Goal: Task Accomplishment & Management: Manage account settings

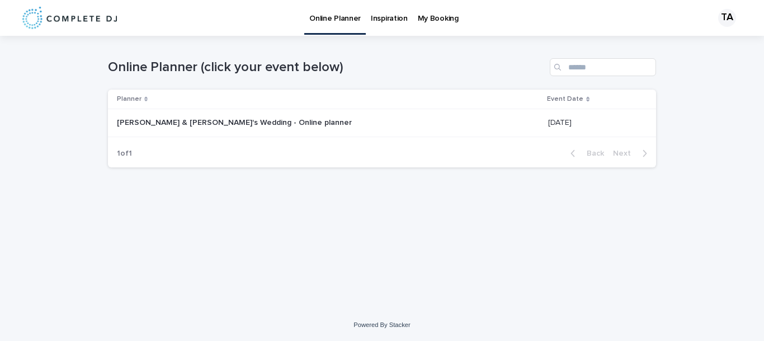
click at [227, 124] on p "[PERSON_NAME] & [PERSON_NAME]'s Wedding - Online planner" at bounding box center [235, 122] width 237 height 12
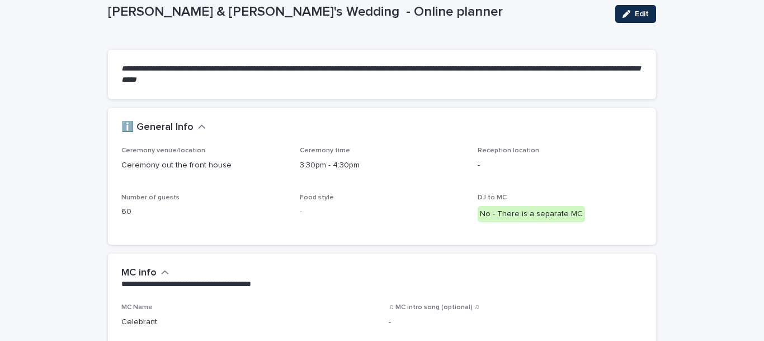
scroll to position [67, 0]
click at [333, 163] on p "3:30pm - 4:30pm" at bounding box center [382, 165] width 165 height 12
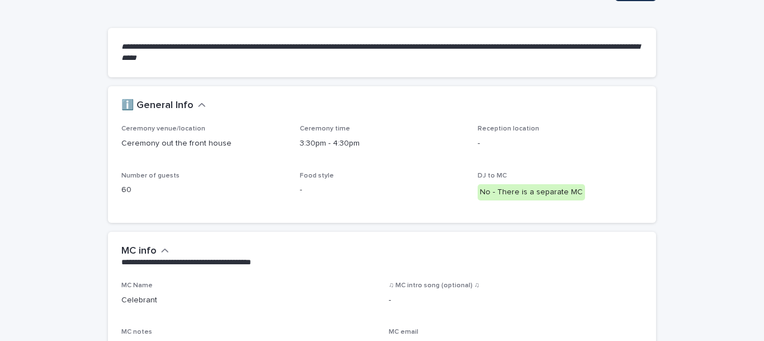
scroll to position [0, 0]
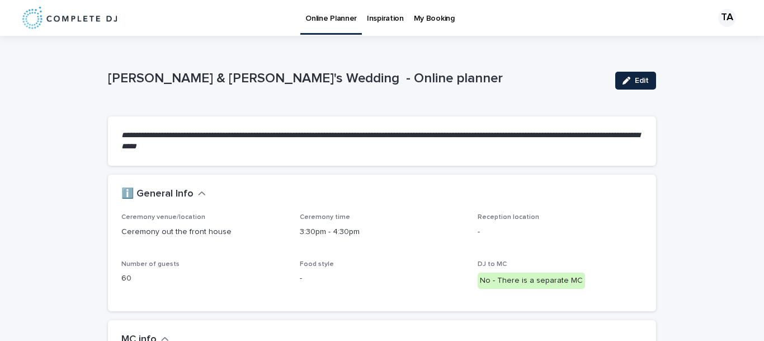
click at [637, 80] on span "Edit" at bounding box center [642, 81] width 14 height 8
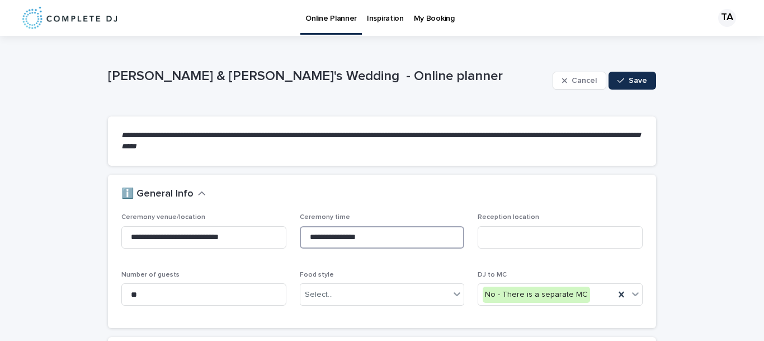
click at [381, 227] on input "**********" at bounding box center [382, 237] width 165 height 22
drag, startPoint x: 375, startPoint y: 240, endPoint x: 258, endPoint y: 197, distance: 124.4
click at [258, 197] on section "**********" at bounding box center [382, 250] width 548 height 153
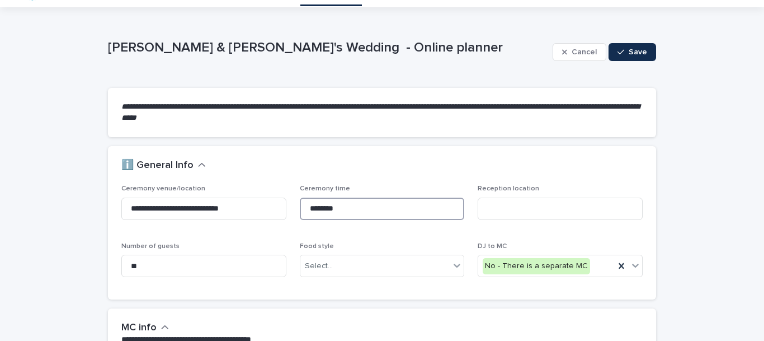
scroll to position [31, 0]
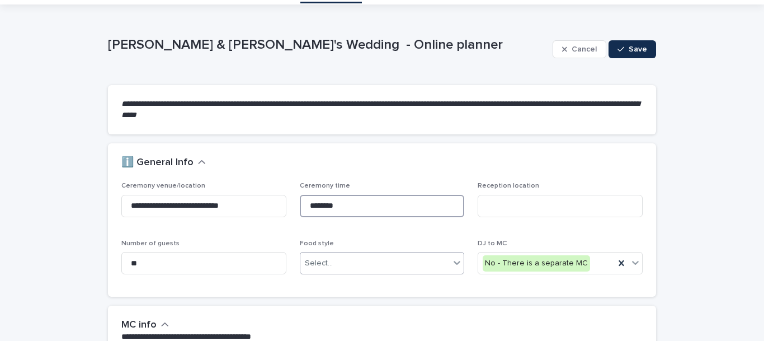
type input "********"
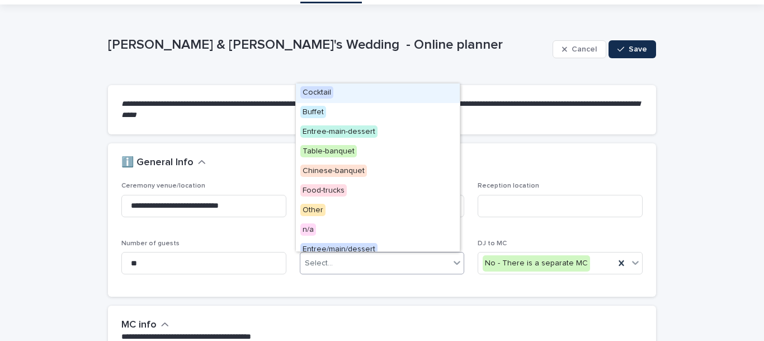
click at [347, 268] on div "Select..." at bounding box center [375, 263] width 150 height 18
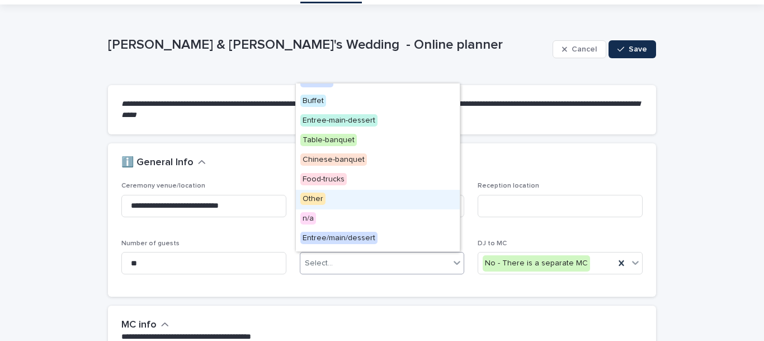
scroll to position [0, 0]
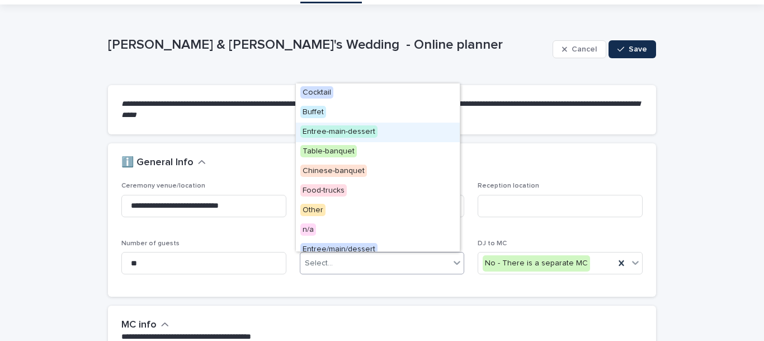
click at [357, 135] on span "Entree-main-dessert" at bounding box center [338, 131] width 77 height 12
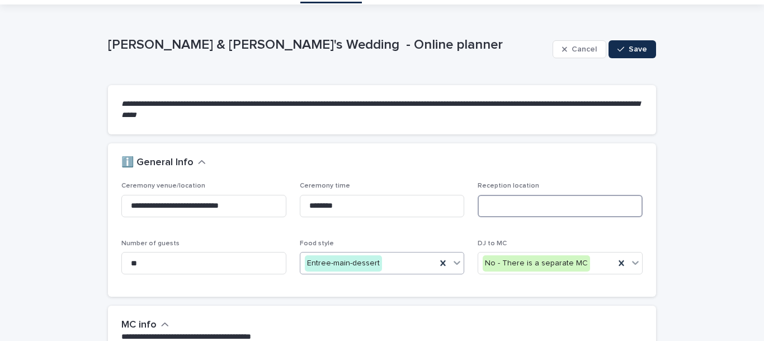
click at [514, 207] on input at bounding box center [560, 206] width 165 height 22
type input "**********"
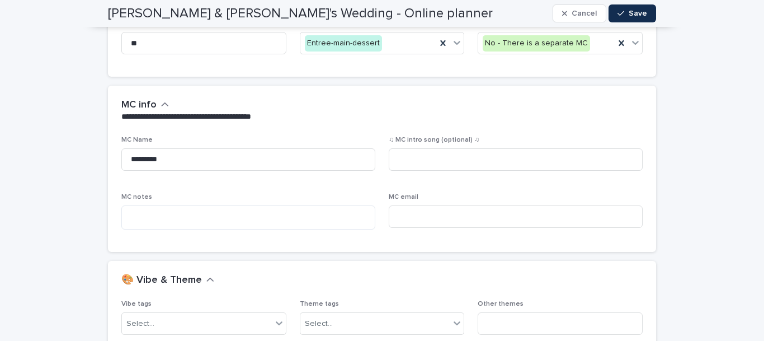
scroll to position [253, 0]
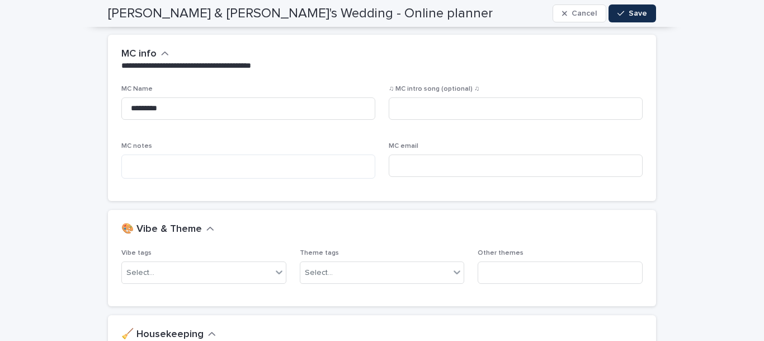
scroll to position [301, 0]
click at [330, 117] on input "*********" at bounding box center [248, 109] width 254 height 22
type input "*"
type input "**********"
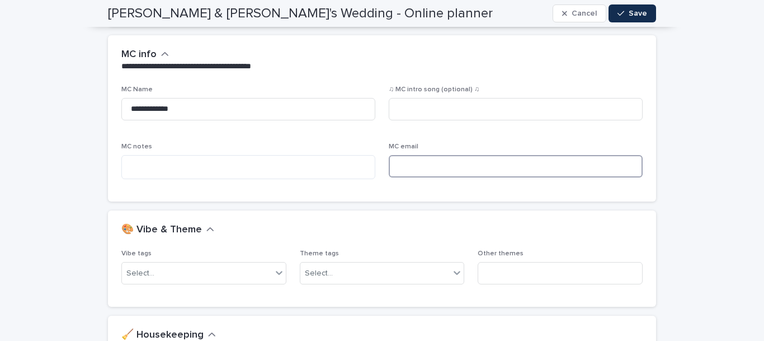
click at [415, 166] on input at bounding box center [516, 166] width 254 height 22
type input "**********"
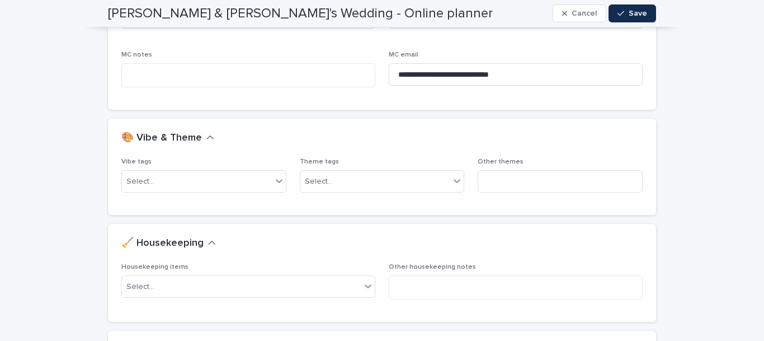
scroll to position [439, 0]
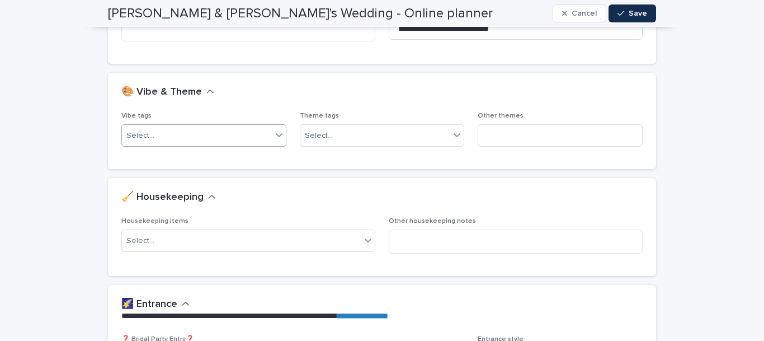
click at [260, 136] on div "Select..." at bounding box center [197, 135] width 150 height 18
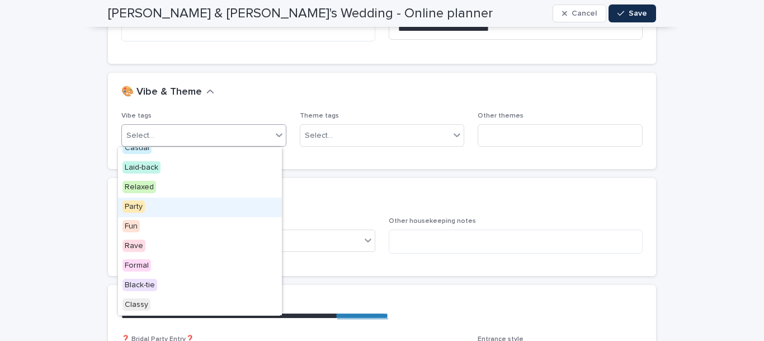
scroll to position [0, 0]
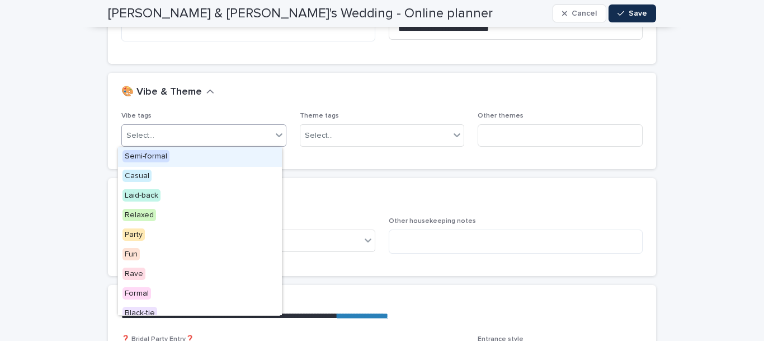
click at [158, 156] on span "Semi-formal" at bounding box center [145, 156] width 47 height 12
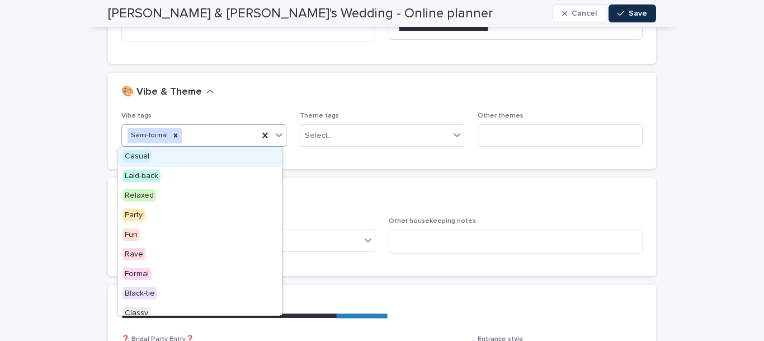
click at [280, 139] on icon at bounding box center [278, 134] width 11 height 11
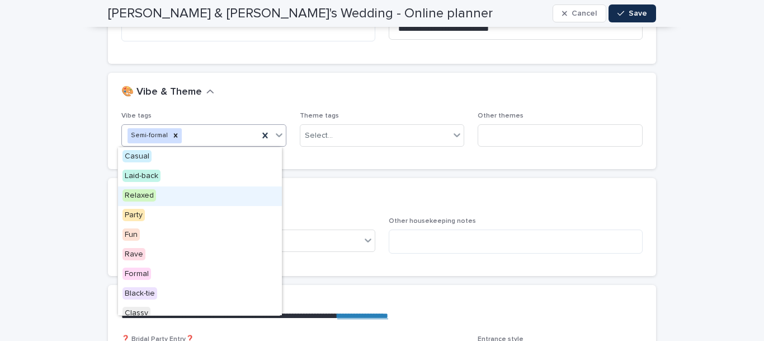
click at [148, 196] on span "Relaxed" at bounding box center [139, 195] width 34 height 12
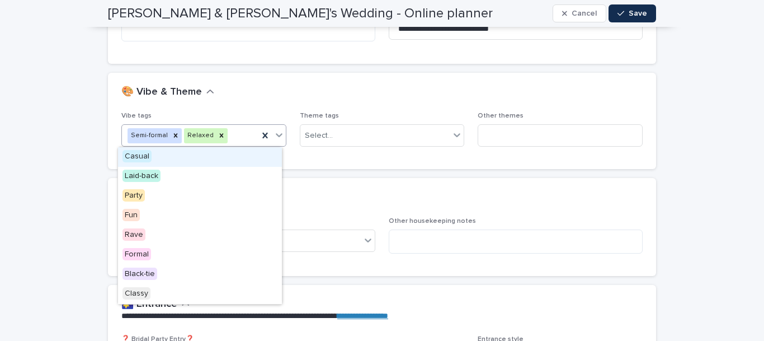
click at [276, 136] on icon at bounding box center [279, 135] width 7 height 4
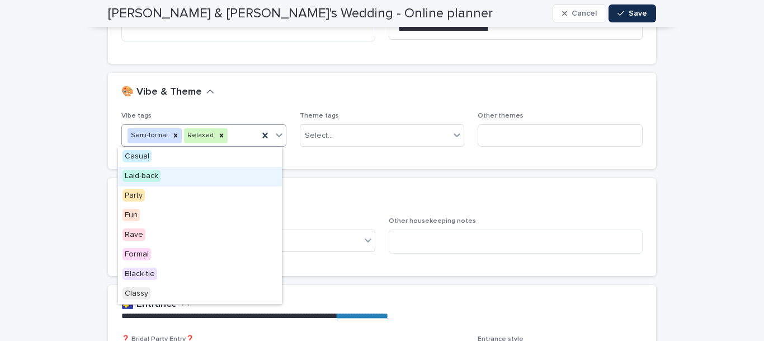
click at [157, 176] on span "Laid-back" at bounding box center [141, 175] width 38 height 12
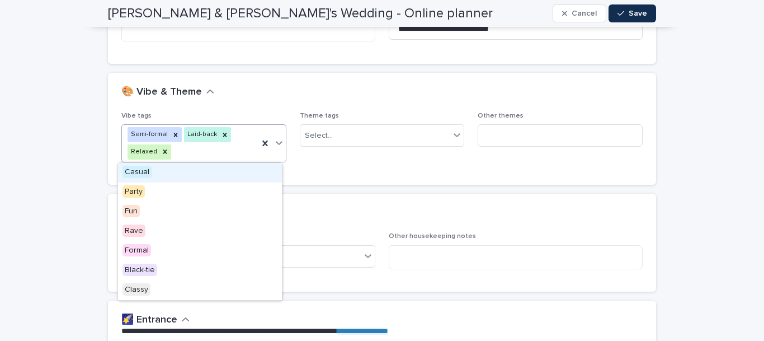
click at [275, 146] on icon at bounding box center [278, 142] width 11 height 11
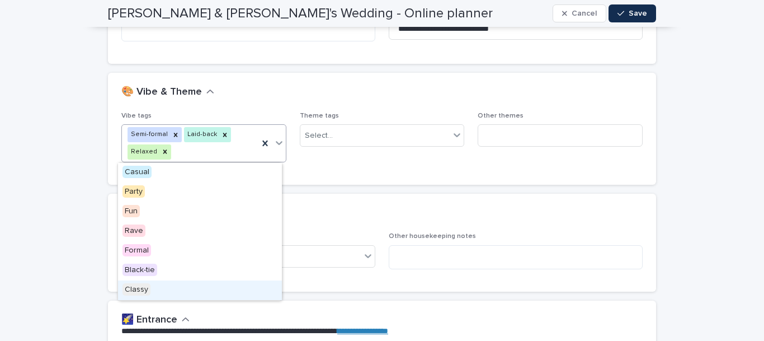
click at [140, 291] on span "Classy" at bounding box center [136, 289] width 28 height 12
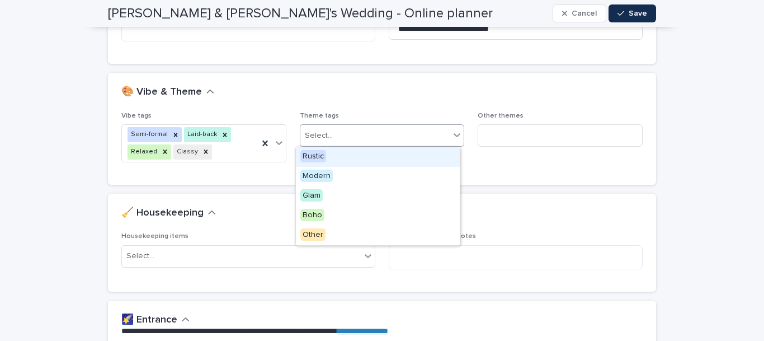
click at [451, 131] on icon at bounding box center [456, 134] width 11 height 11
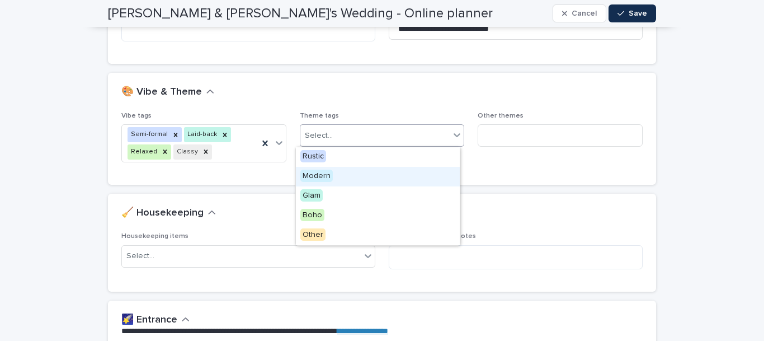
click at [323, 176] on span "Modern" at bounding box center [316, 175] width 32 height 12
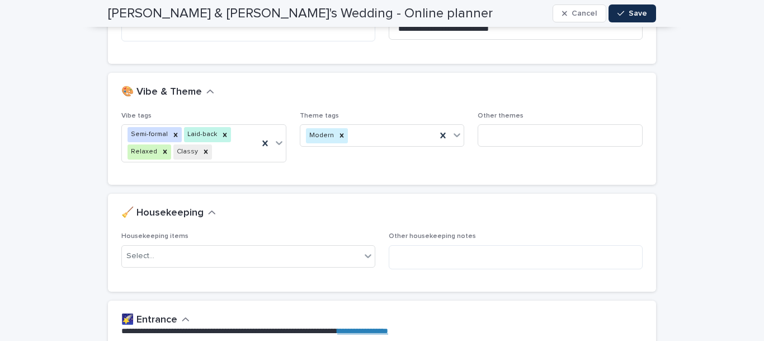
click at [405, 170] on span "Theme tags Modern" at bounding box center [382, 141] width 165 height 59
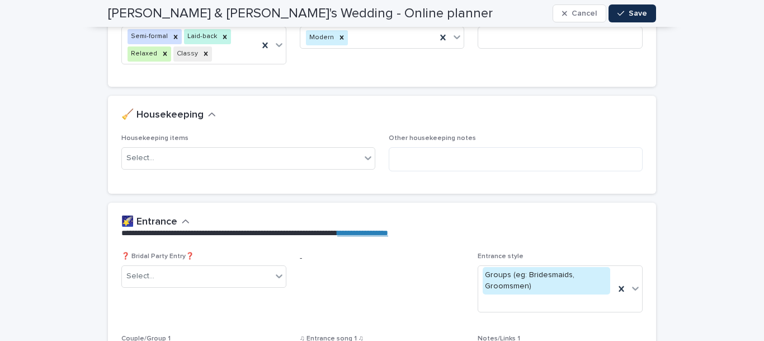
scroll to position [555, 0]
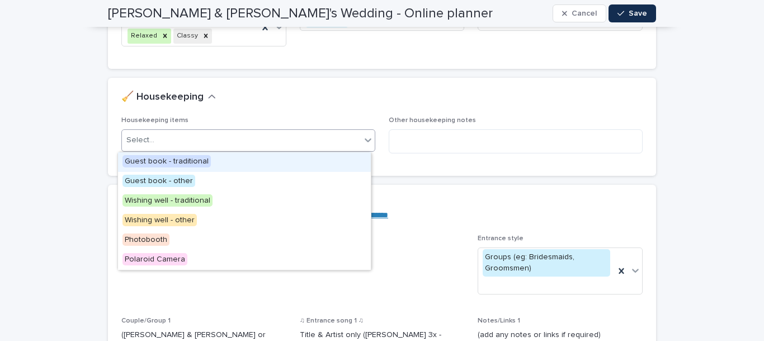
click at [213, 141] on div "Select..." at bounding box center [241, 140] width 239 height 18
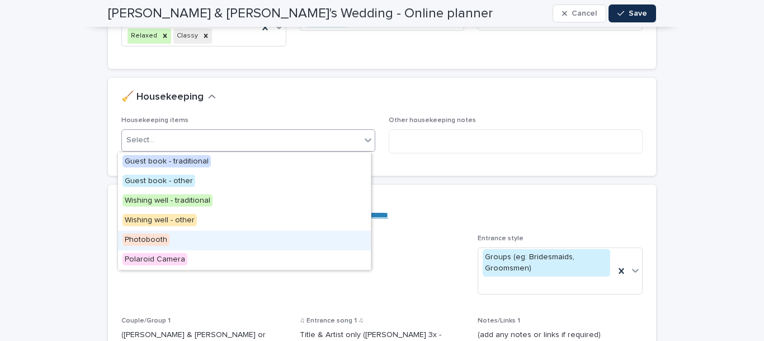
click at [152, 240] on span "Photobooth" at bounding box center [145, 239] width 47 height 12
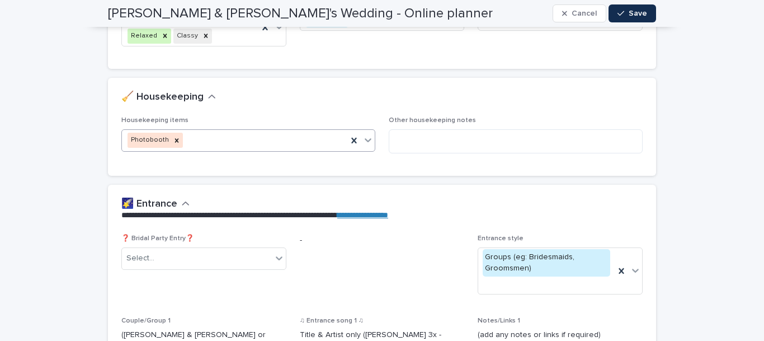
click at [363, 139] on icon at bounding box center [367, 139] width 11 height 11
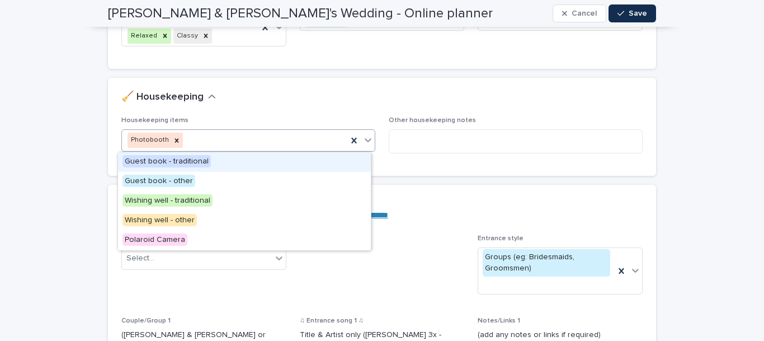
click at [189, 165] on span "Guest book - traditional" at bounding box center [166, 161] width 88 height 12
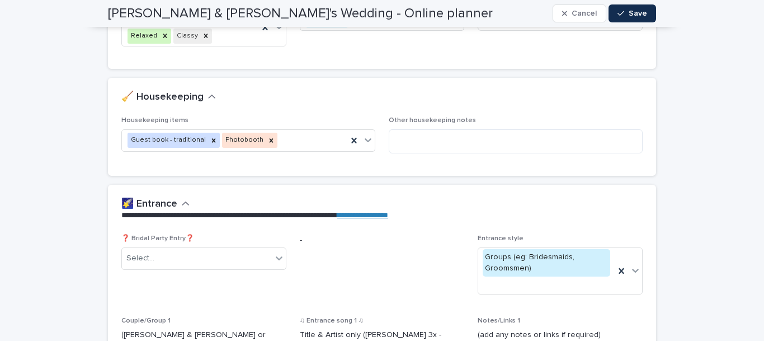
click at [433, 159] on div "Other housekeeping notes" at bounding box center [516, 138] width 254 height 45
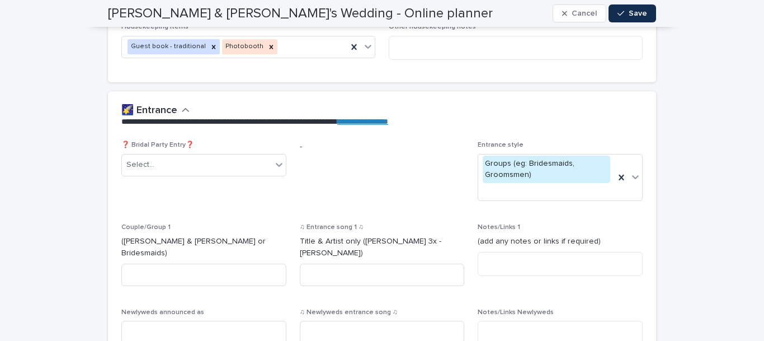
scroll to position [649, 0]
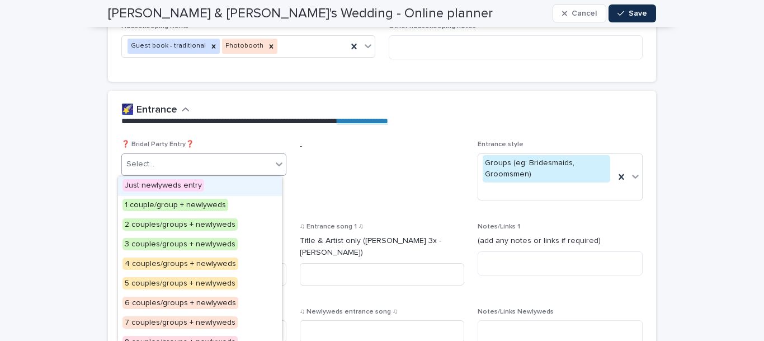
click at [187, 159] on div "Select..." at bounding box center [197, 164] width 150 height 18
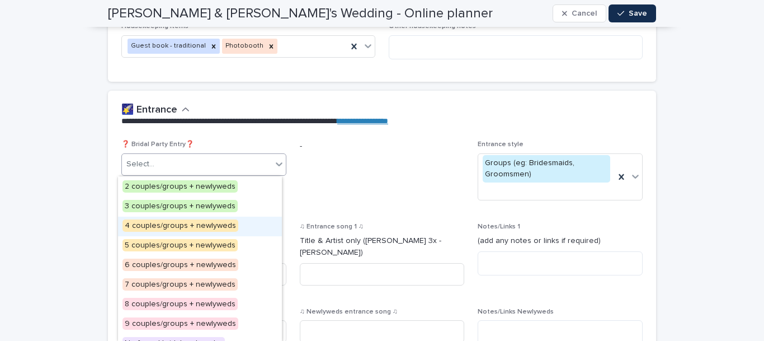
scroll to position [50, 0]
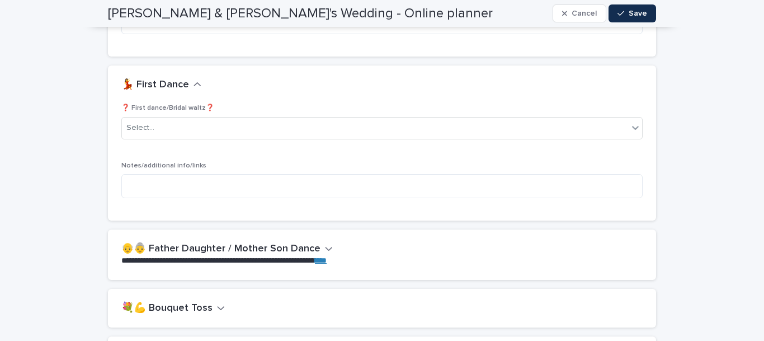
scroll to position [1774, 0]
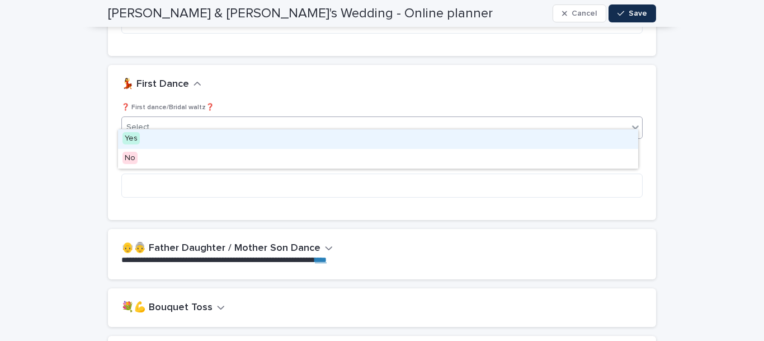
click at [288, 121] on div "Select..." at bounding box center [375, 127] width 506 height 18
click at [39, 150] on div "**********" at bounding box center [382, 112] width 764 height 3700
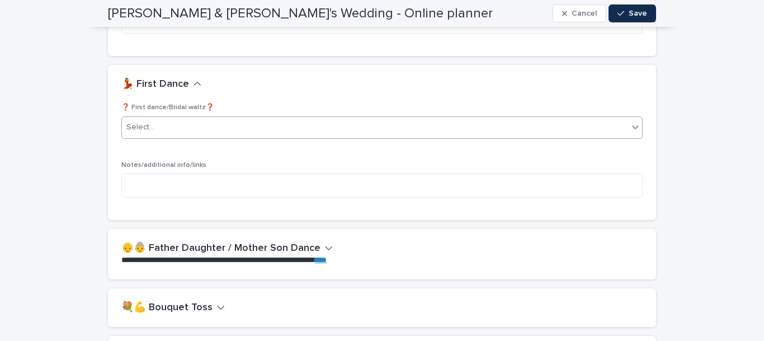
click at [192, 119] on div "Select..." at bounding box center [375, 127] width 506 height 18
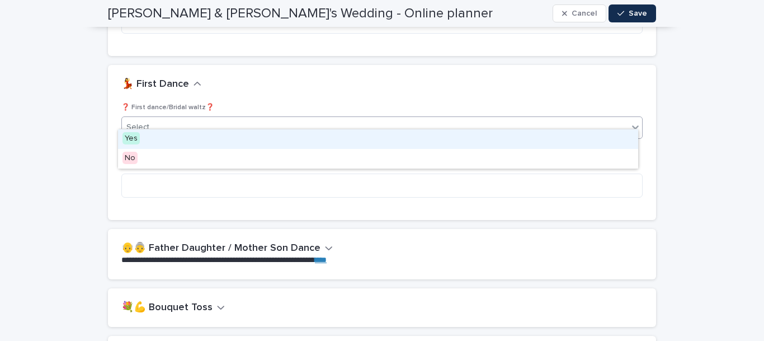
click at [130, 137] on span "Yes" at bounding box center [130, 138] width 17 height 12
click at [84, 204] on div "**********" at bounding box center [382, 112] width 764 height 3700
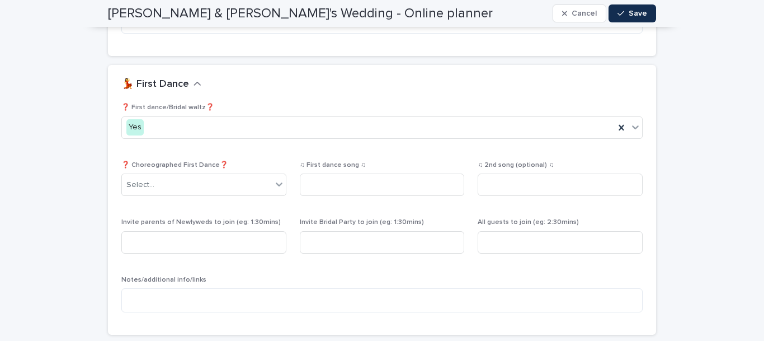
scroll to position [1831, 0]
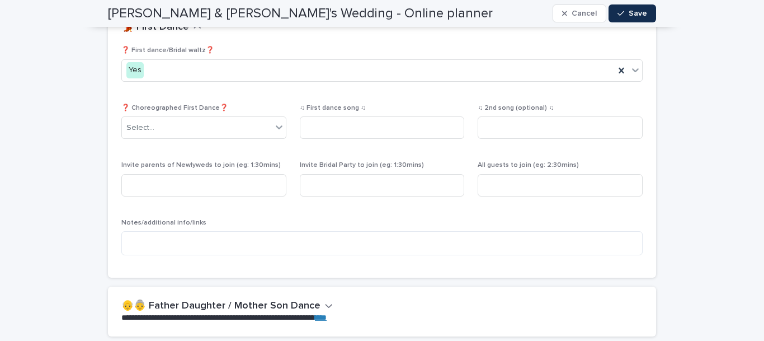
click at [60, 185] on div "**********" at bounding box center [382, 112] width 764 height 3815
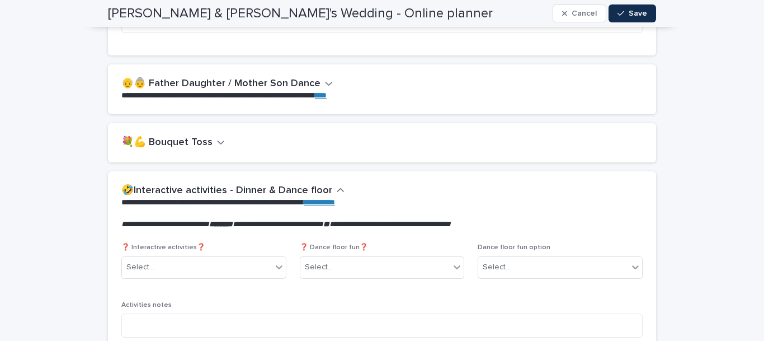
scroll to position [2053, 0]
click at [218, 136] on icon "button" at bounding box center [221, 141] width 8 height 10
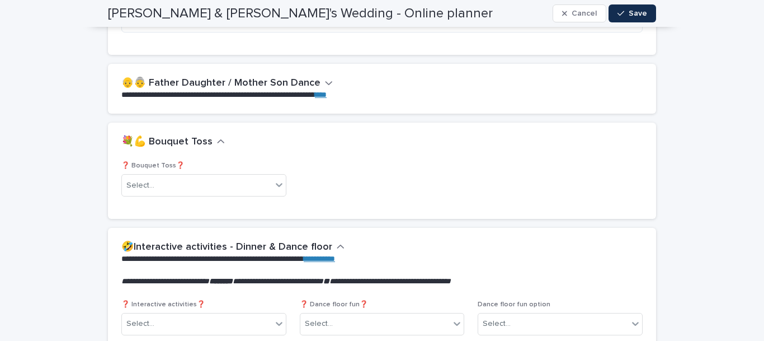
click at [161, 187] on div "❓ Bouquet Toss❓ Select..." at bounding box center [203, 184] width 165 height 44
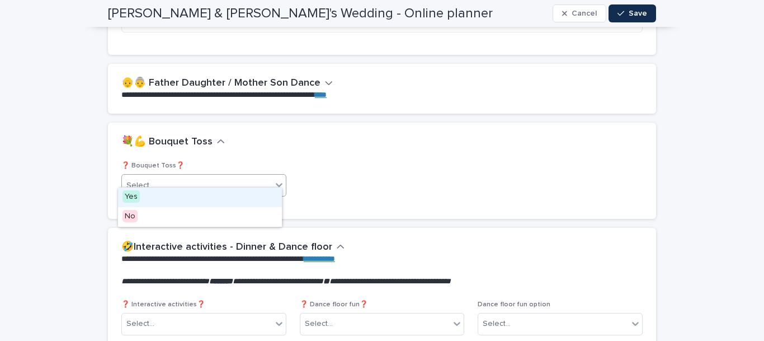
click at [188, 176] on div "Select..." at bounding box center [197, 185] width 150 height 18
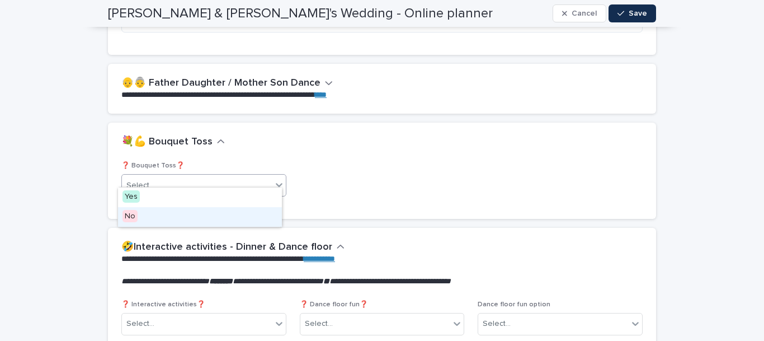
click at [129, 216] on span "No" at bounding box center [129, 216] width 15 height 12
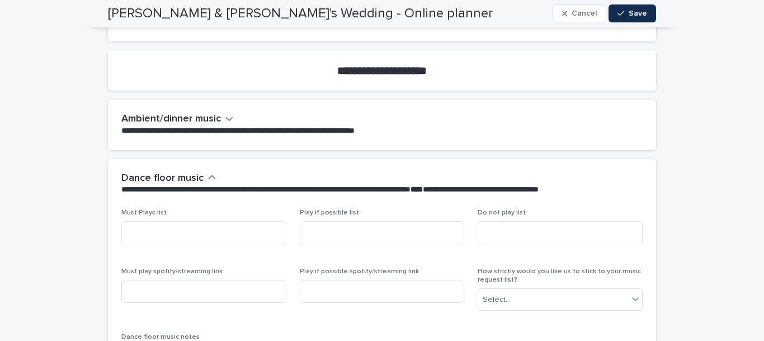
scroll to position [2941, 0]
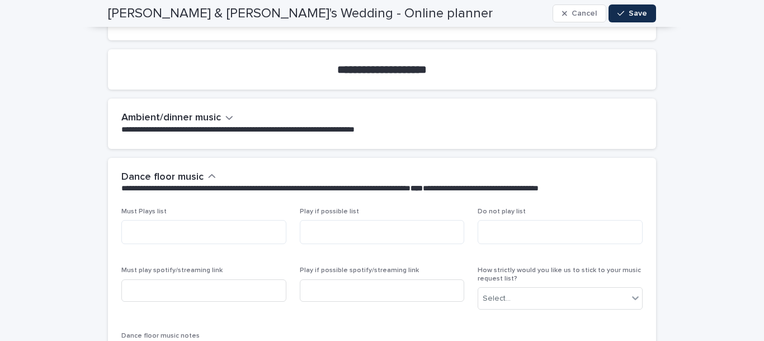
click at [219, 112] on button "Ambient/dinner music" at bounding box center [177, 118] width 112 height 12
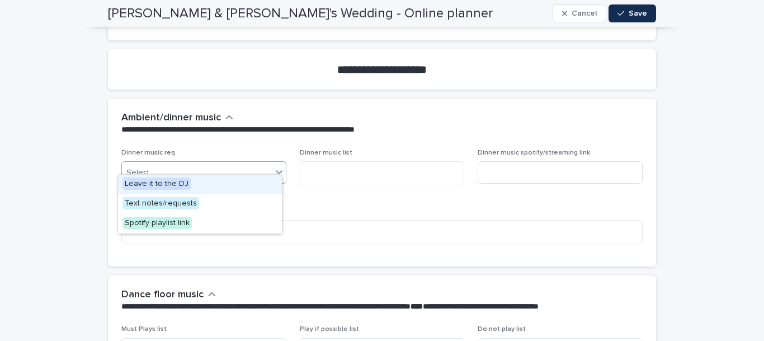
click at [153, 163] on div "Select..." at bounding box center [197, 172] width 150 height 18
click at [164, 187] on span "Leave it to the DJ" at bounding box center [156, 183] width 68 height 12
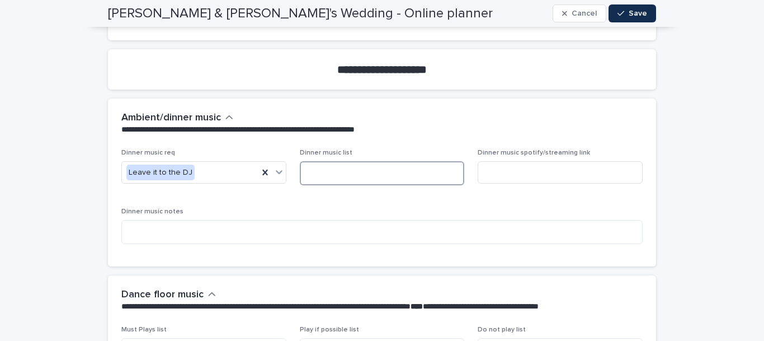
click at [368, 161] on textarea at bounding box center [382, 173] width 165 height 24
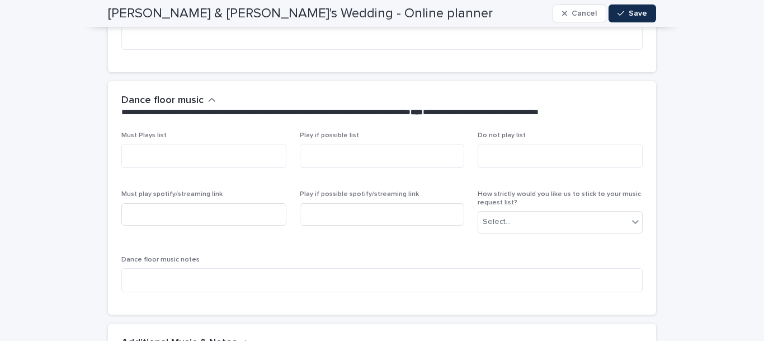
scroll to position [3136, 0]
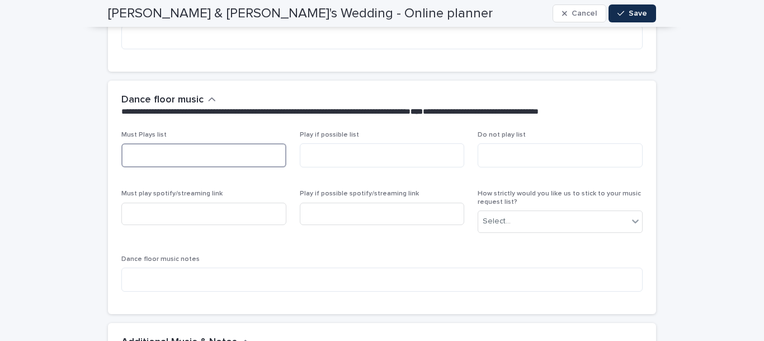
click at [202, 145] on textarea at bounding box center [203, 155] width 165 height 24
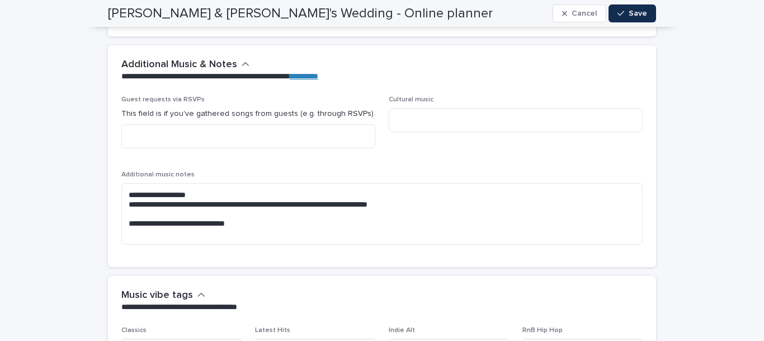
scroll to position [3414, 0]
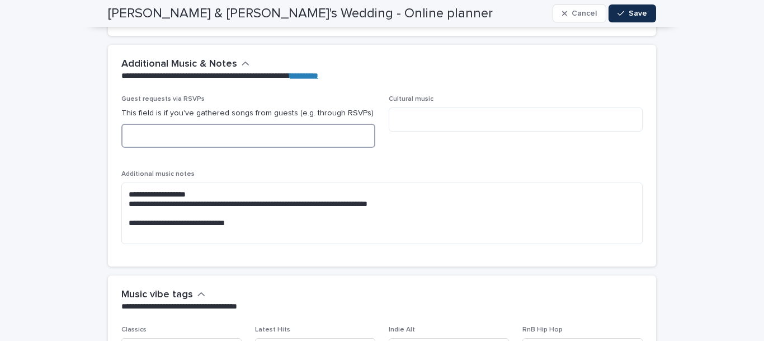
click at [224, 131] on textarea at bounding box center [248, 136] width 254 height 24
type textarea "***"
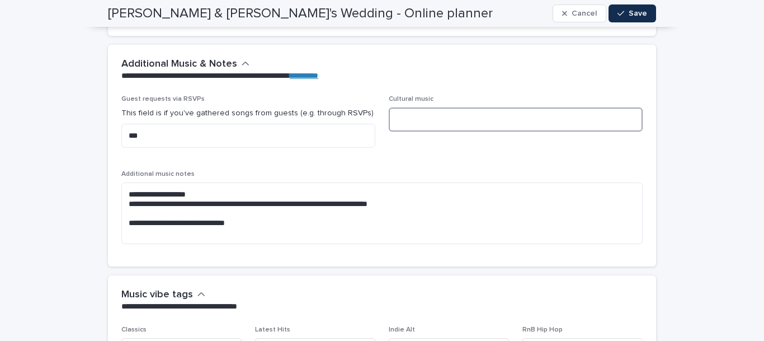
click at [430, 107] on textarea at bounding box center [516, 119] width 254 height 24
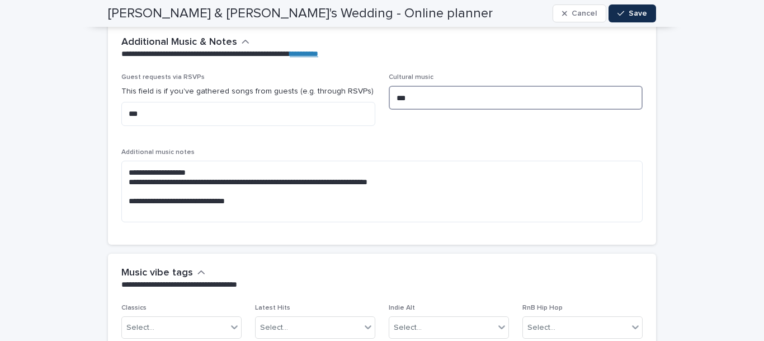
scroll to position [3436, 0]
type textarea "***"
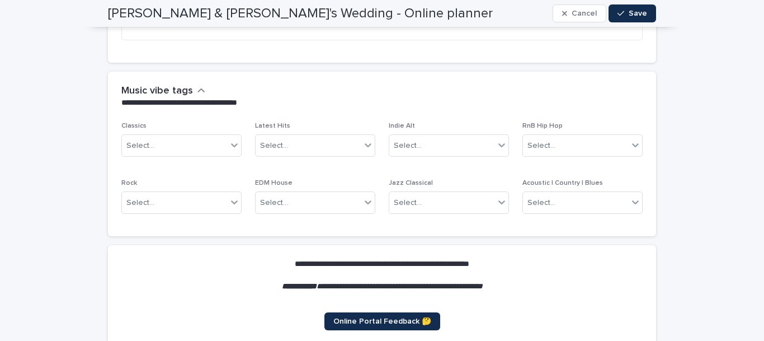
scroll to position [3618, 0]
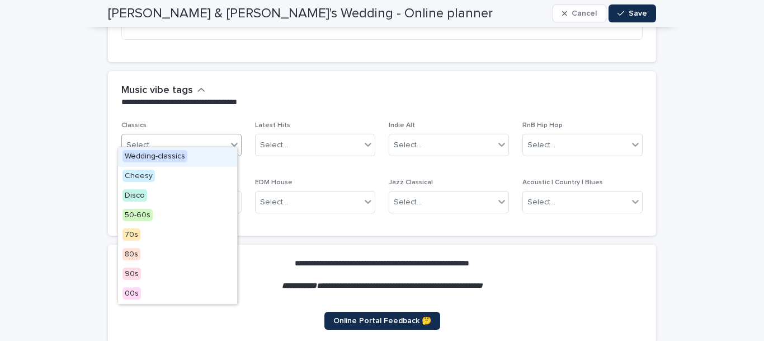
click at [228, 134] on div at bounding box center [234, 144] width 13 height 20
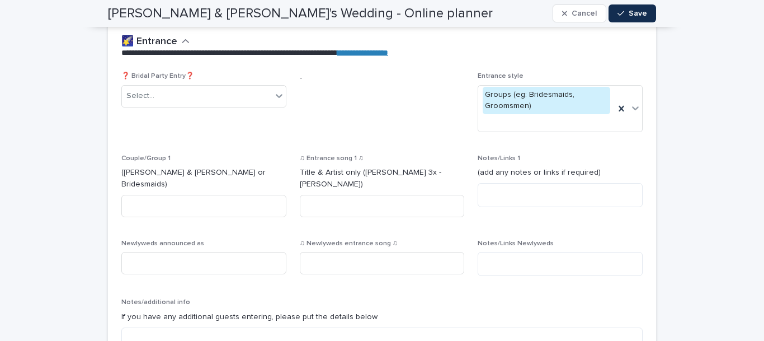
scroll to position [716, 0]
click at [635, 20] on button "Save" at bounding box center [632, 13] width 48 height 18
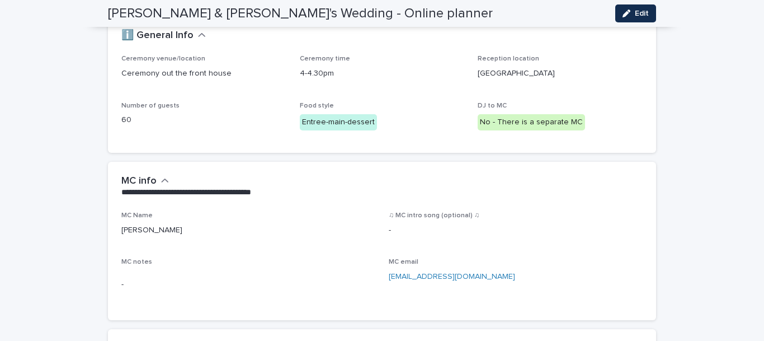
scroll to position [0, 0]
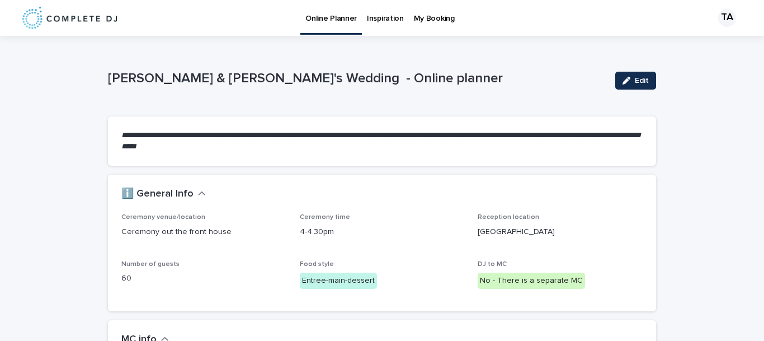
click at [395, 15] on p "Inspiration" at bounding box center [385, 11] width 37 height 23
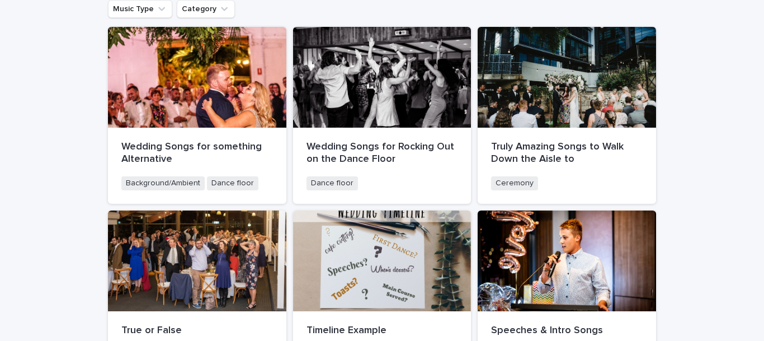
scroll to position [159, 0]
